Goal: Book appointment/travel/reservation

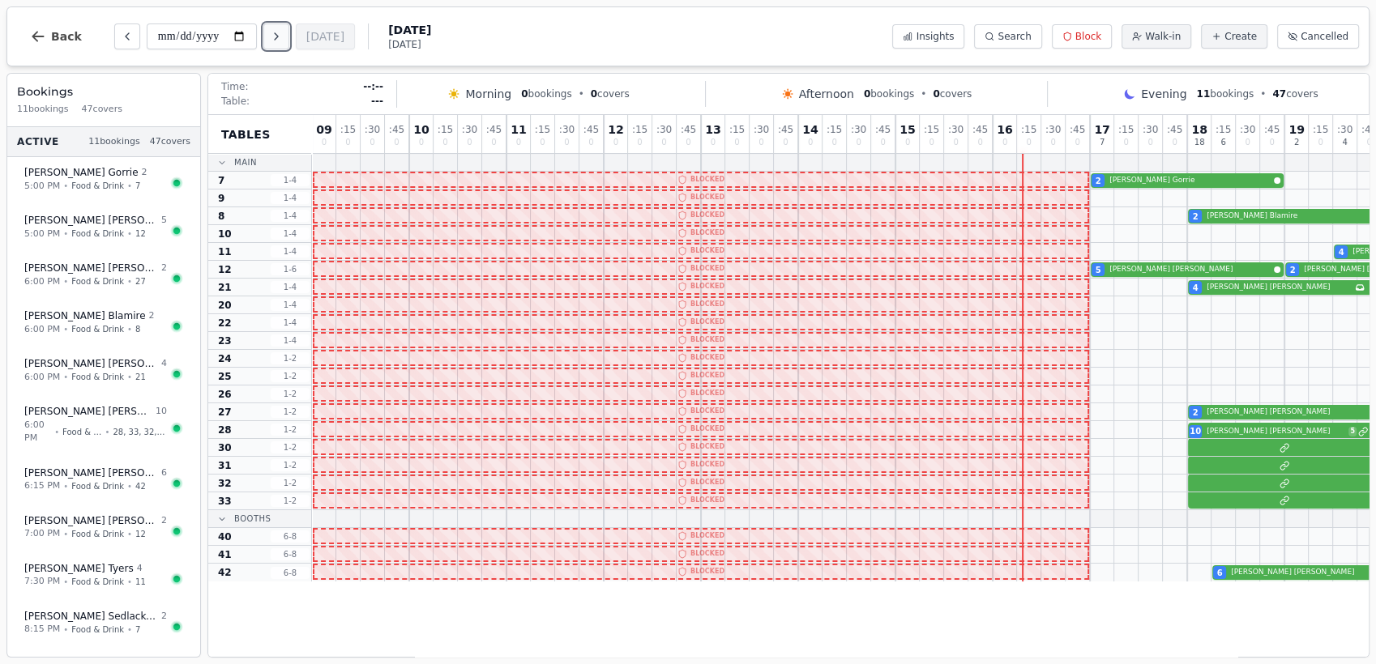
click at [283, 41] on icon "Next day" at bounding box center [276, 36] width 13 height 13
type input "**********"
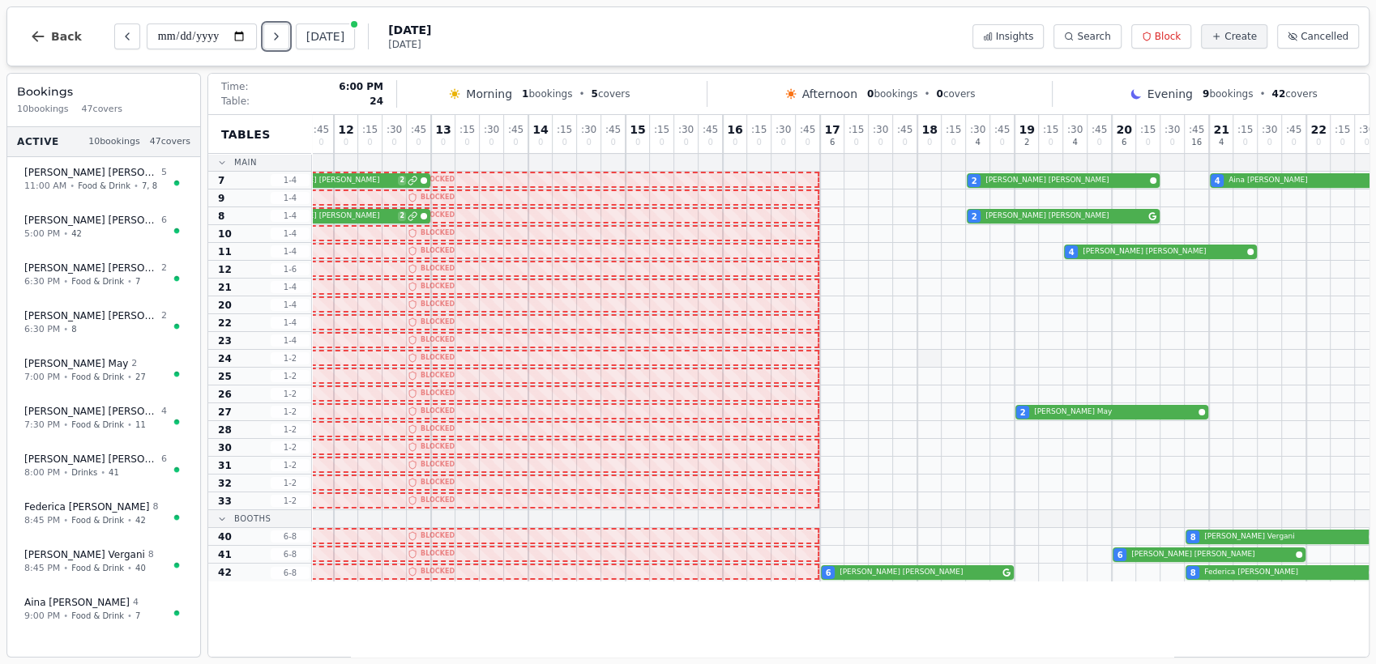
scroll to position [0, 305]
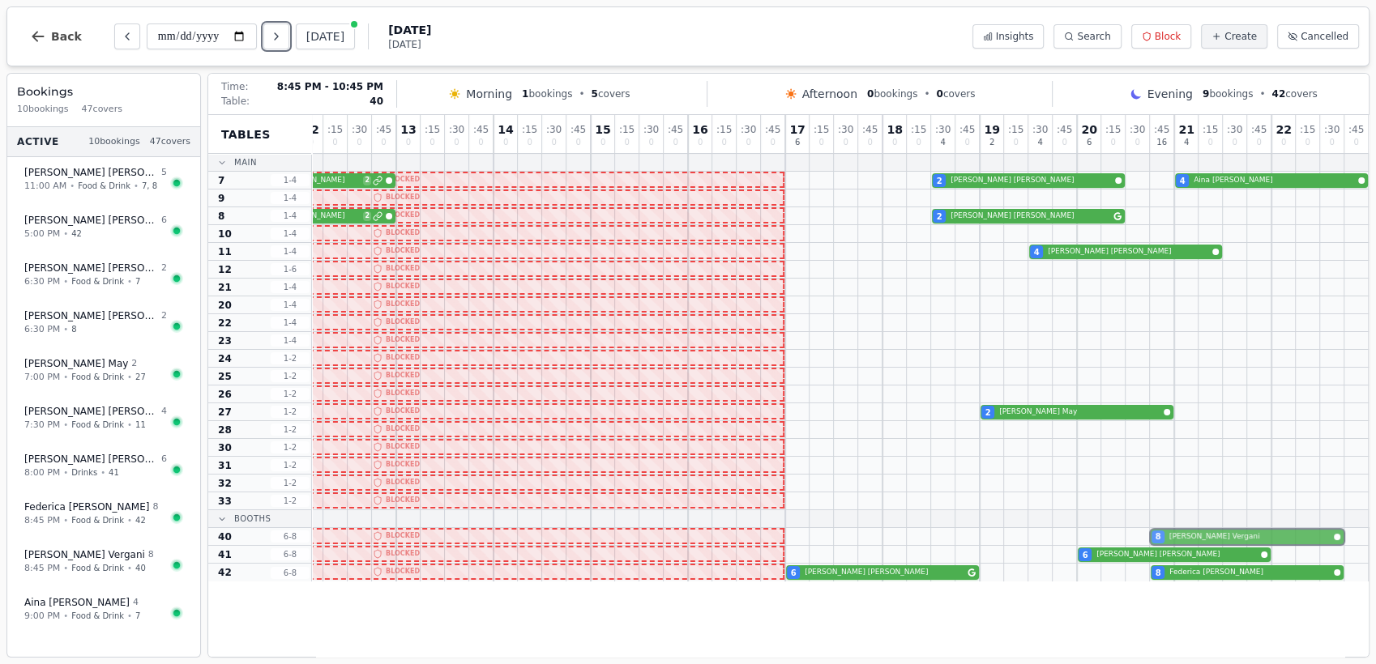
click at [1288, 542] on div "8 [PERSON_NAME]" at bounding box center [687, 537] width 1361 height 18
select select "****"
select select "*"
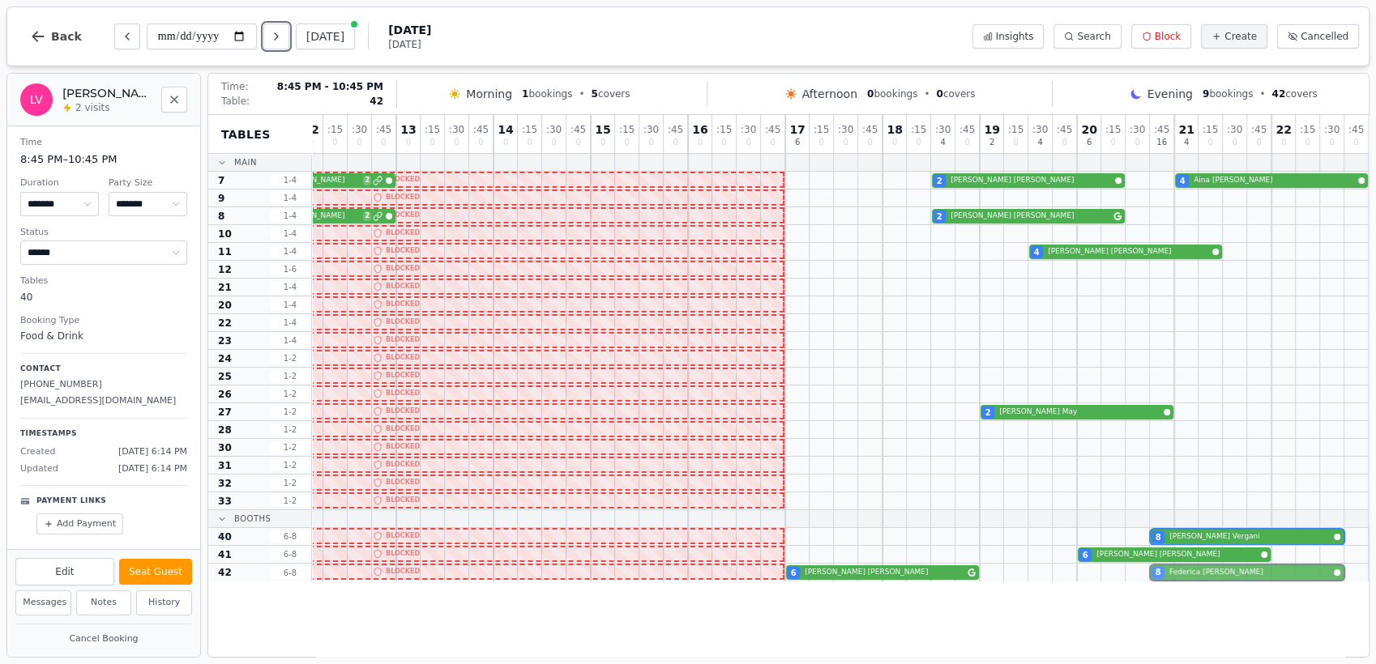
click at [1266, 574] on div "6 [PERSON_NAME] 8 [PERSON_NAME]" at bounding box center [687, 573] width 1361 height 18
click at [1250, 538] on div "8 [PERSON_NAME]" at bounding box center [687, 537] width 1361 height 18
click at [1238, 577] on div "6 [PERSON_NAME] 8 [PERSON_NAME]" at bounding box center [687, 573] width 1361 height 18
click at [1237, 537] on div "8 [PERSON_NAME]" at bounding box center [687, 537] width 1361 height 18
click at [111, 600] on button "Notes" at bounding box center [104, 603] width 56 height 25
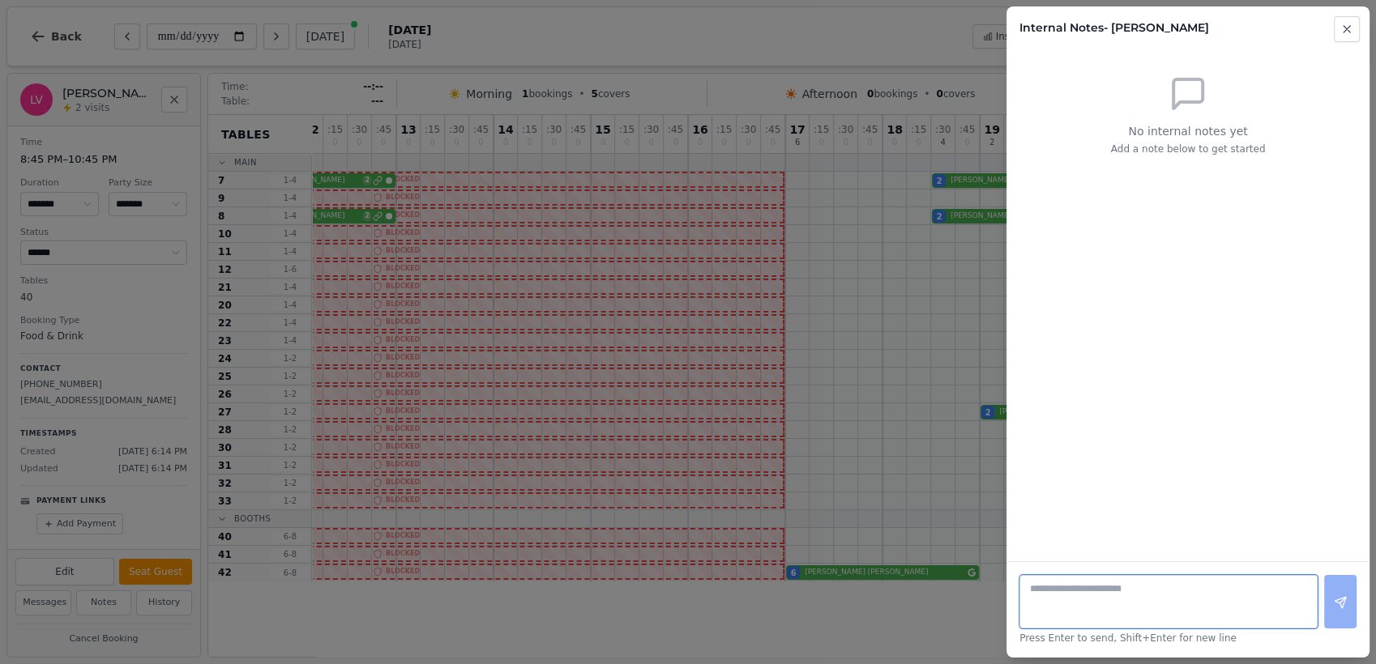
click at [1097, 587] on textarea at bounding box center [1168, 601] width 298 height 53
type textarea "*"
type textarea "**********"
click at [1328, 593] on button at bounding box center [1340, 601] width 32 height 53
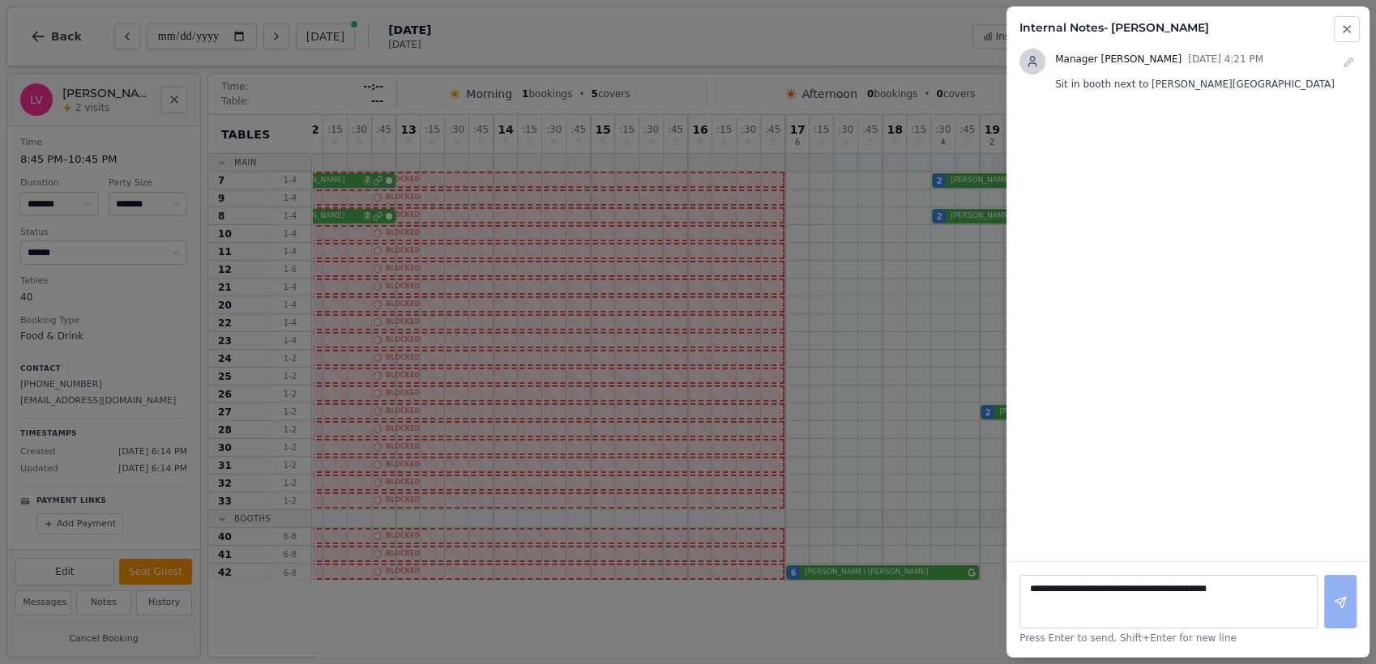
click at [875, 331] on div at bounding box center [688, 332] width 1376 height 664
click at [1352, 34] on icon "button" at bounding box center [1346, 29] width 13 height 13
